Goal: Information Seeking & Learning: Stay updated

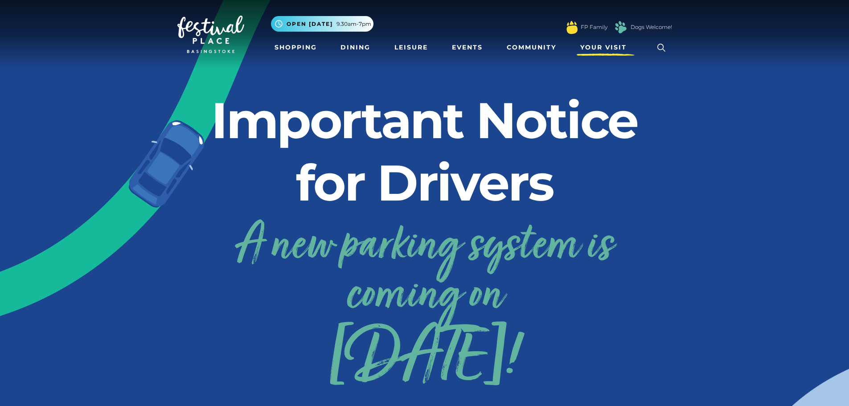
click at [597, 48] on span "Your Visit" at bounding box center [603, 47] width 46 height 9
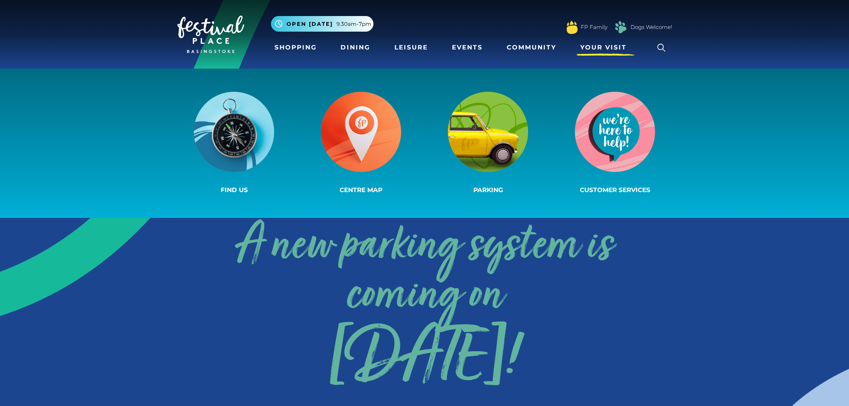
click at [597, 48] on span "Your Visit" at bounding box center [603, 47] width 46 height 9
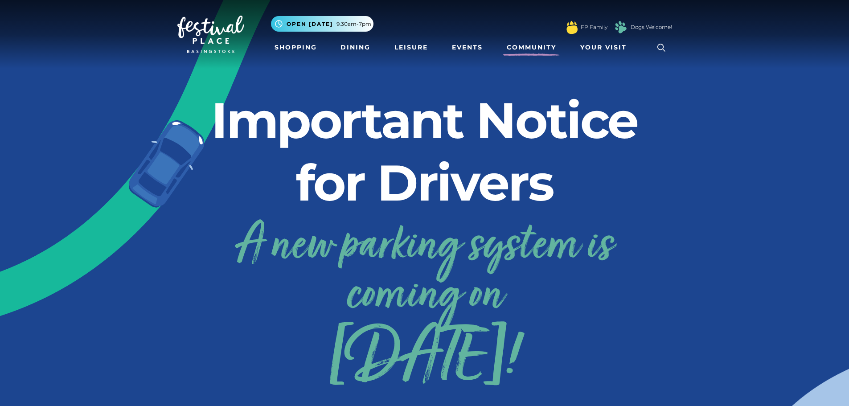
click at [540, 47] on link "Community" at bounding box center [531, 47] width 57 height 16
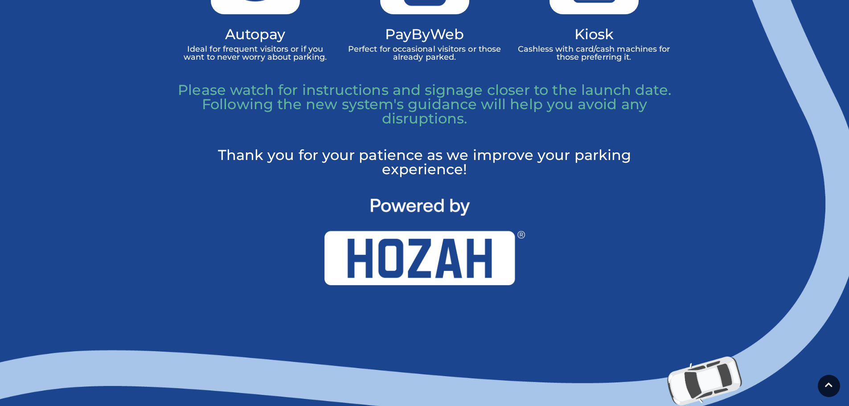
scroll to position [692, 0]
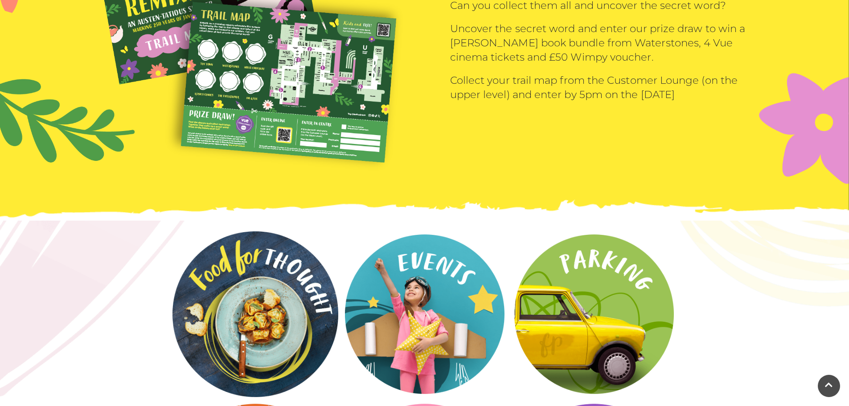
scroll to position [1737, 0]
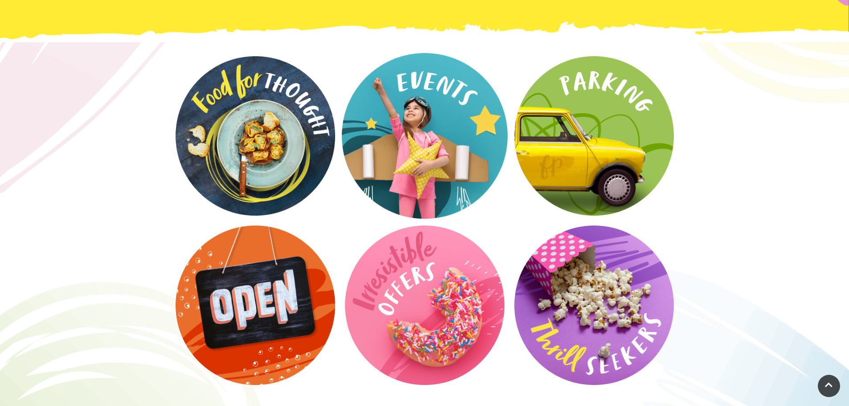
drag, startPoint x: 545, startPoint y: 229, endPoint x: 467, endPoint y: 144, distance: 114.4
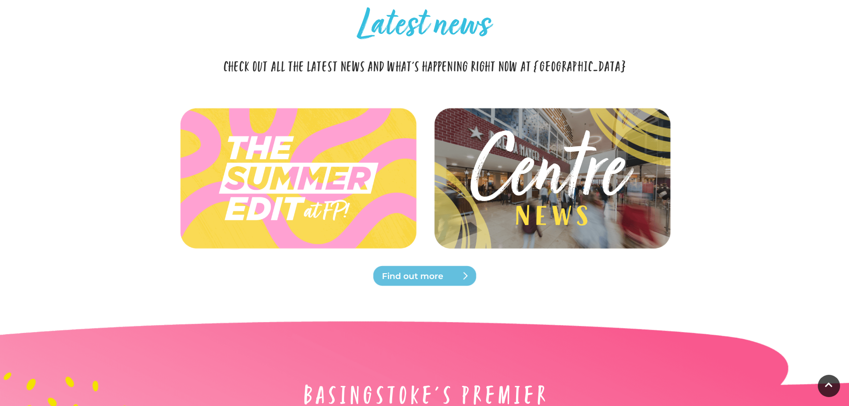
scroll to position [2539, 0]
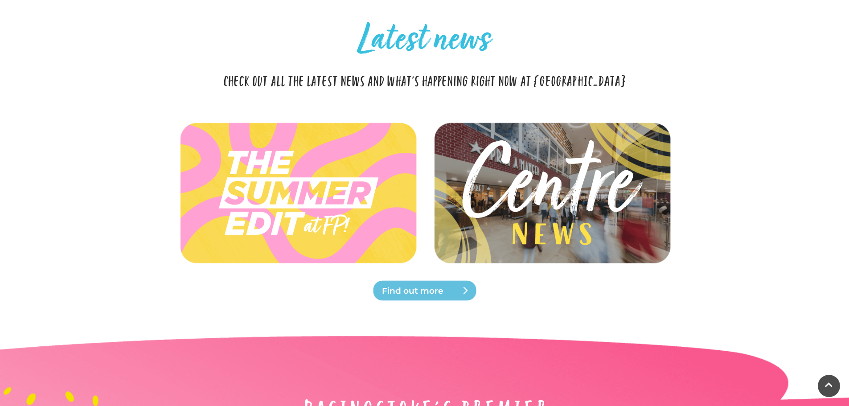
drag, startPoint x: 526, startPoint y: 200, endPoint x: 536, endPoint y: 205, distance: 11.8
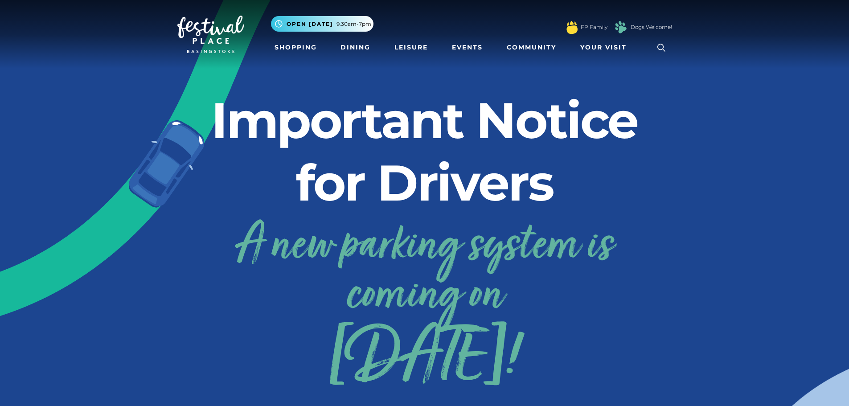
click at [500, 296] on h3 "A new parking system is coming on [DATE]!" at bounding box center [424, 311] width 494 height 176
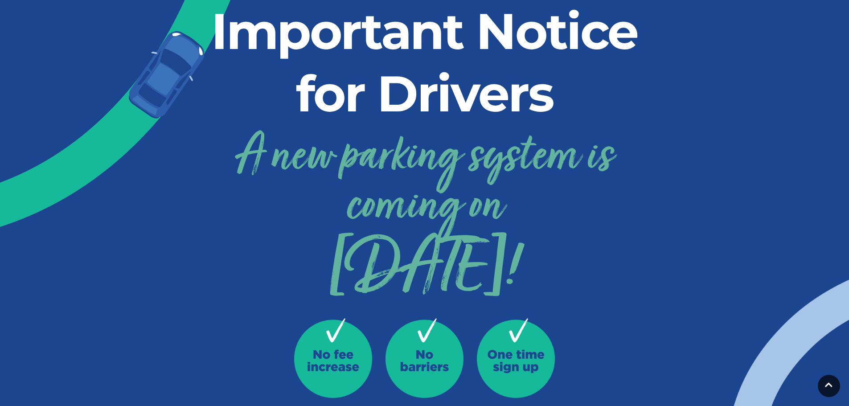
click at [485, 246] on span "[DATE]!" at bounding box center [424, 270] width 494 height 49
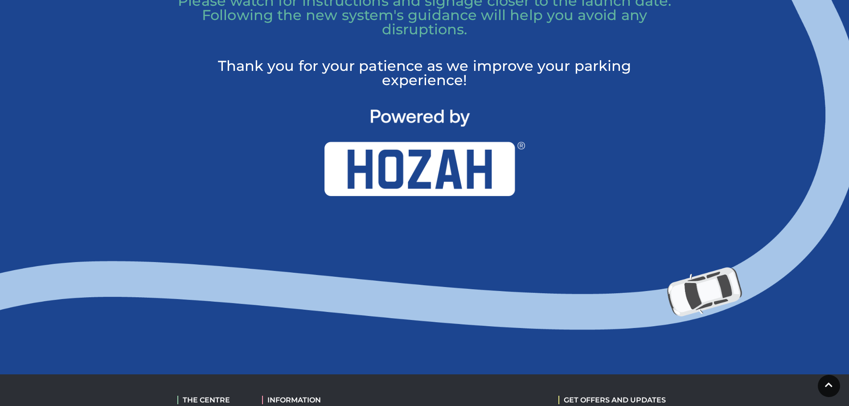
scroll to position [927, 0]
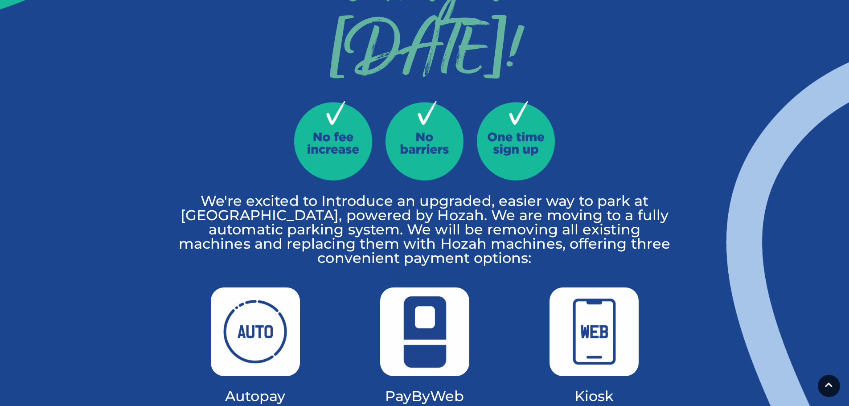
scroll to position [303, 0]
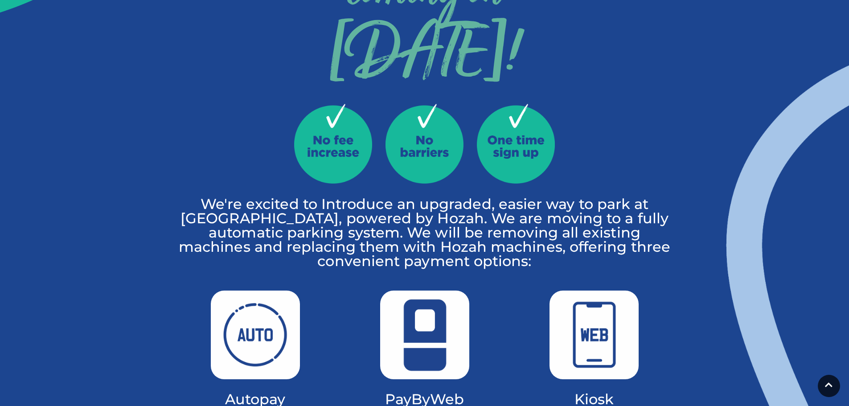
click at [417, 82] on span "[DATE]!" at bounding box center [424, 56] width 494 height 49
